Goal: Book appointment/travel/reservation

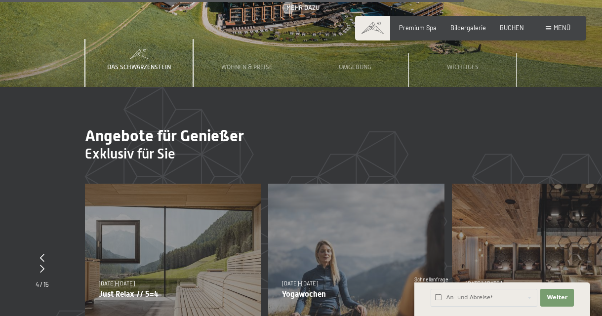
scroll to position [3249, 0]
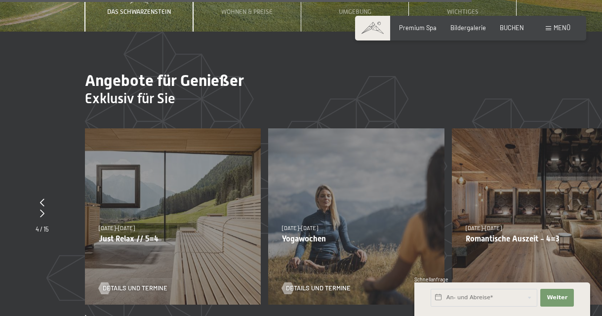
click at [484, 234] on p "Romantische Auszeit - 4=3" at bounding box center [539, 238] width 148 height 9
click at [484, 189] on div "09.11.–05.12.2025 08.12.–19.12.2025 11.01.–23.01.2026 08.03.–27.03.2026 29.03.–…" at bounding box center [539, 216] width 176 height 176
click at [485, 234] on p "Romantische Auszeit - 4=3" at bounding box center [539, 238] width 148 height 9
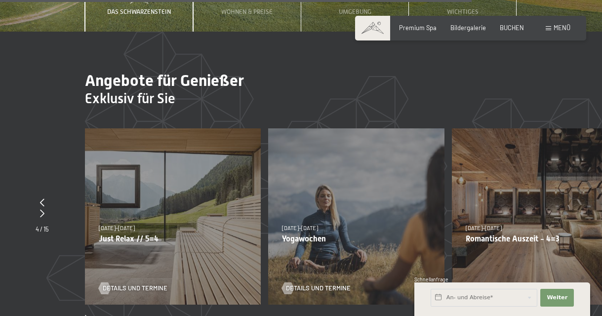
click at [485, 284] on span "Details und Termine" at bounding box center [511, 288] width 65 height 9
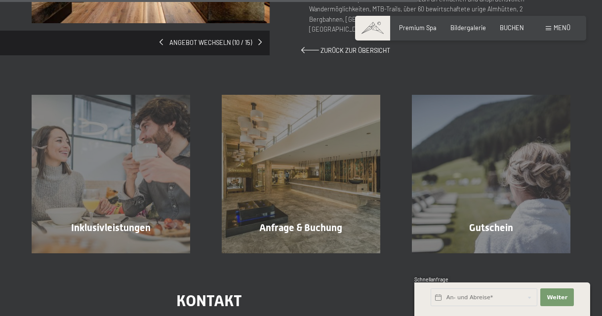
scroll to position [667, 0]
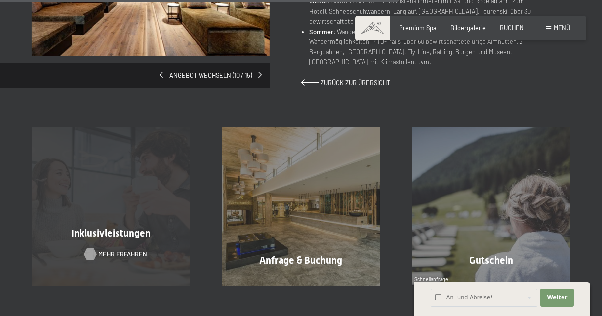
click at [116, 250] on span "Mehr erfahren" at bounding box center [122, 254] width 49 height 9
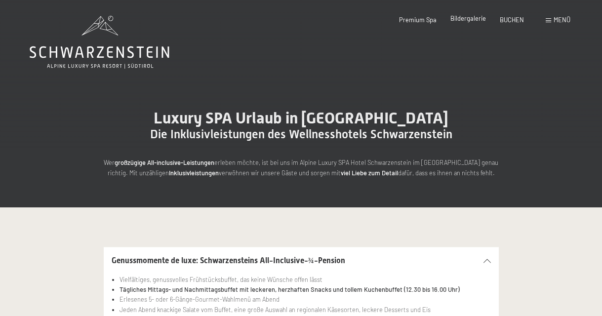
click at [472, 18] on span "Bildergalerie" at bounding box center [468, 18] width 36 height 8
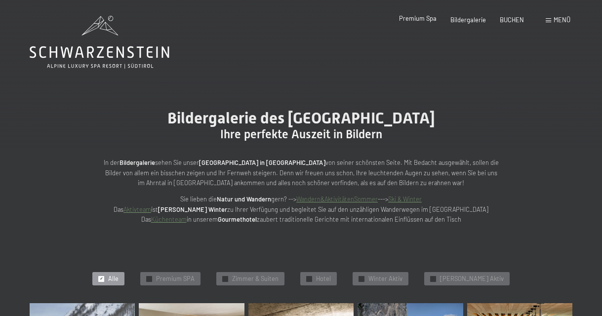
click at [414, 17] on span "Premium Spa" at bounding box center [418, 18] width 38 height 8
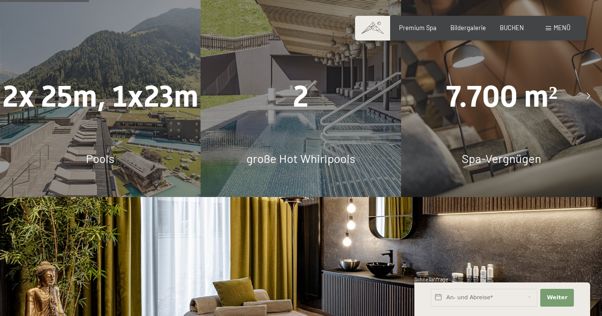
scroll to position [830, 0]
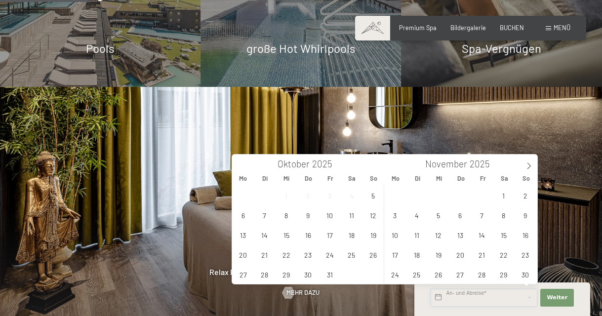
click at [438, 295] on input "text" at bounding box center [483, 298] width 107 height 18
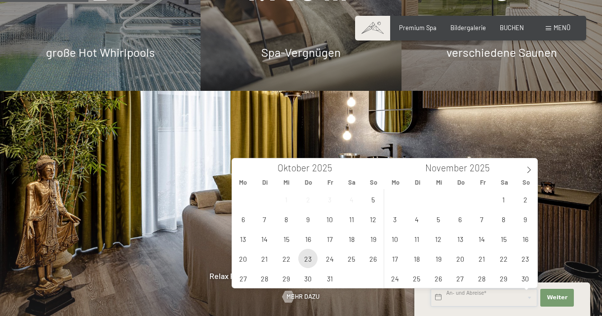
scroll to position [827, 0]
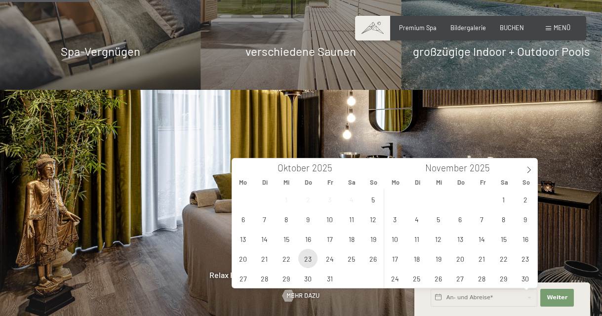
click at [306, 260] on span "23" at bounding box center [307, 258] width 19 height 19
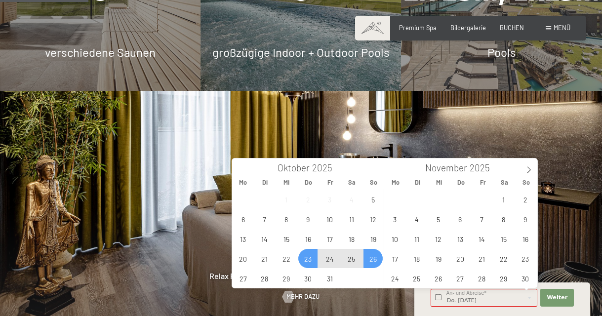
click at [376, 259] on span "26" at bounding box center [372, 258] width 19 height 19
type input "Do. 23.10.2025 - So. 26.10.2025"
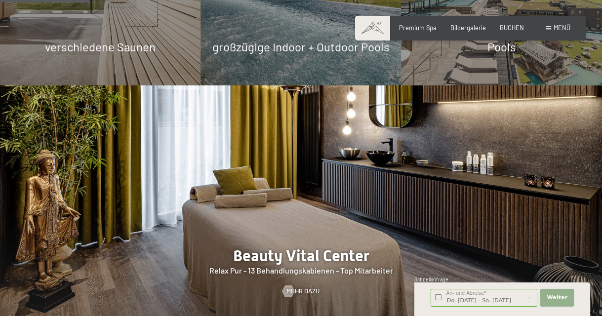
scroll to position [832, 0]
click at [549, 296] on span "Weiter" at bounding box center [556, 298] width 21 height 8
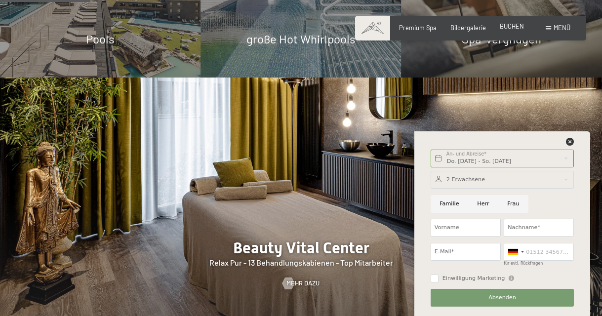
scroll to position [840, 0]
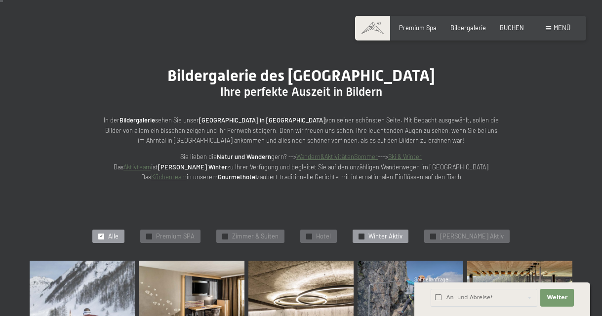
scroll to position [41, 0]
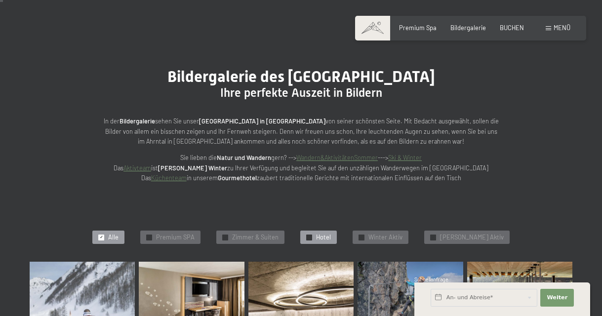
click at [331, 237] on span "Hotel" at bounding box center [323, 237] width 15 height 9
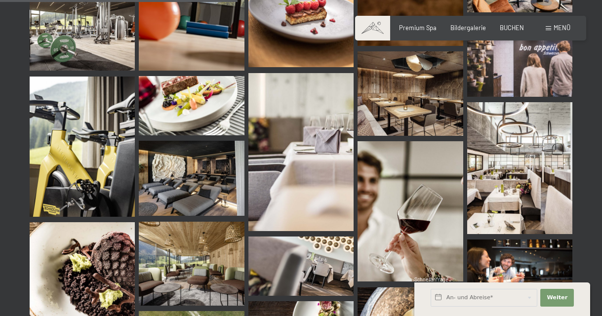
scroll to position [639, 0]
